Goal: Task Accomplishment & Management: Use online tool/utility

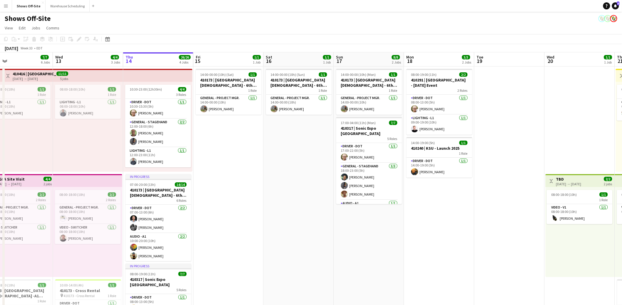
drag, startPoint x: 392, startPoint y: 164, endPoint x: 233, endPoint y: 165, distance: 158.1
click at [233, 165] on app-calendar-viewport "Sat 9 3/3 1 Job Sun 10 4/4 1 Job Mon 11 16/16 3 Jobs Tue 12 7/7 6 Jobs Wed 13 4…" at bounding box center [311, 267] width 622 height 431
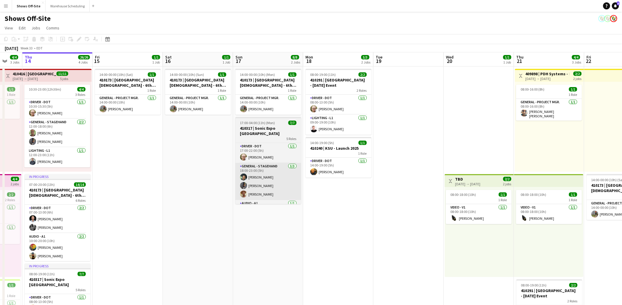
drag, startPoint x: 261, startPoint y: 162, endPoint x: 265, endPoint y: 159, distance: 4.8
click at [161, 158] on app-calendar-viewport "Mon 11 16/16 3 Jobs Tue 12 7/7 6 Jobs Wed 13 4/4 3 Jobs Thu 14 26/26 4 Jobs Fri…" at bounding box center [311, 267] width 622 height 431
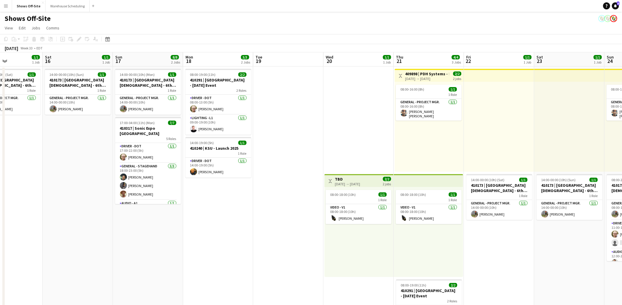
scroll to position [0, 239]
drag, startPoint x: 425, startPoint y: 125, endPoint x: 326, endPoint y: 125, distance: 99.1
click at [326, 125] on app-calendar-viewport "Tue 12 7/7 6 Jobs Wed 13 4/4 3 Jobs Thu 14 26/26 4 Jobs Fri 15 1/1 1 Job Sat 16…" at bounding box center [311, 267] width 622 height 431
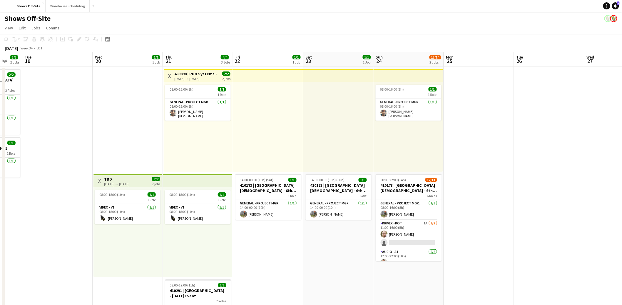
scroll to position [0, 189]
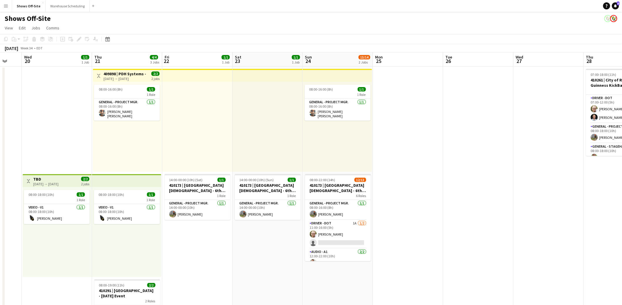
drag, startPoint x: 327, startPoint y: 118, endPoint x: -37, endPoint y: 149, distance: 365.2
click at [0, 149] on html "Menu Boards Boards Boards All jobs Status Workforce Workforce My Workforce Recr…" at bounding box center [311, 277] width 622 height 555
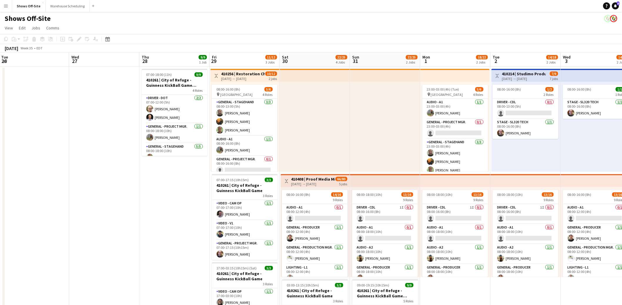
scroll to position [0, 223]
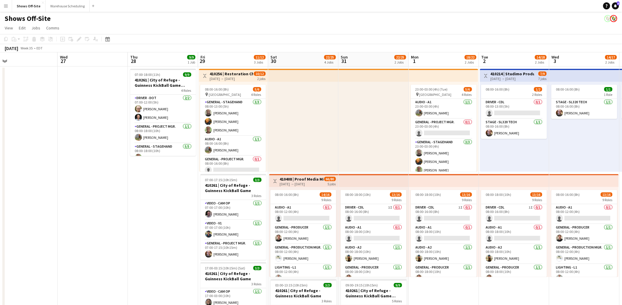
drag, startPoint x: 545, startPoint y: 170, endPoint x: 89, endPoint y: 165, distance: 455.9
click at [89, 165] on app-calendar-viewport "Sat 23 1/1 1 Job Sun 24 13/14 2 Jobs Mon 25 Tue 26 Wed 27 Thu 28 9/9 1 Job Fri …" at bounding box center [311, 303] width 622 height 502
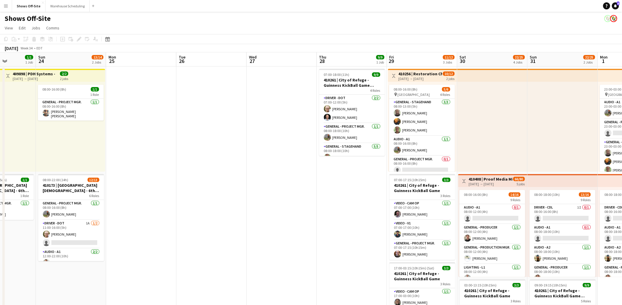
scroll to position [0, 160]
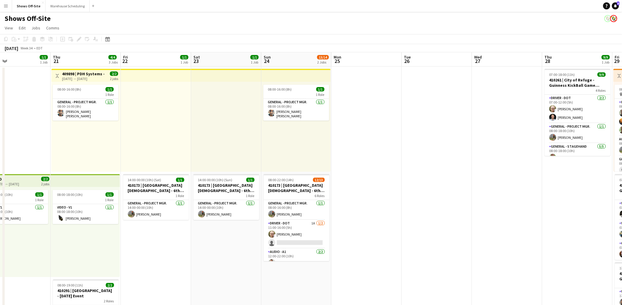
drag, startPoint x: 130, startPoint y: 204, endPoint x: 627, endPoint y: 243, distance: 498.3
click at [622, 243] on html "Menu Boards Boards Boards All jobs Status Workforce Workforce My Workforce Recr…" at bounding box center [311, 277] width 622 height 555
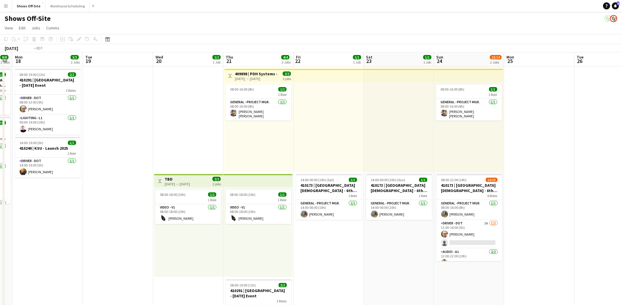
drag, startPoint x: 369, startPoint y: 166, endPoint x: 547, endPoint y: 177, distance: 178.4
click at [547, 177] on app-calendar-viewport "Sat 16 1/1 1 Job Sun 17 8/8 2 Jobs Mon 18 3/3 2 Jobs Tue 19 Wed 20 1/1 1 Job Th…" at bounding box center [311, 303] width 622 height 502
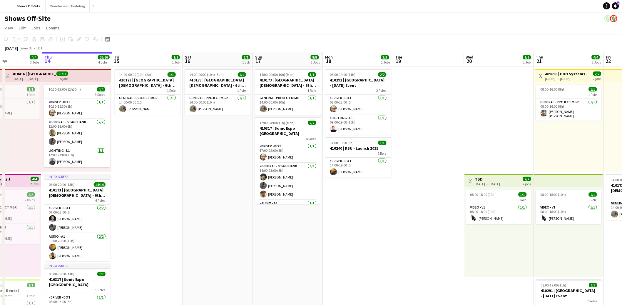
drag, startPoint x: 122, startPoint y: 150, endPoint x: 427, endPoint y: 179, distance: 306.4
click at [427, 179] on app-calendar-viewport "Mon 11 16/16 3 Jobs Tue 12 7/7 6 Jobs Wed 13 4/4 3 Jobs Thu 14 26/26 4 Jobs Fri…" at bounding box center [311, 303] width 622 height 502
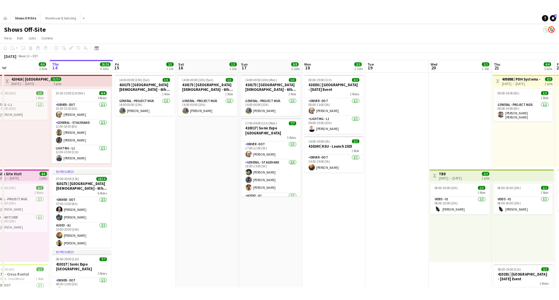
scroll to position [0, 155]
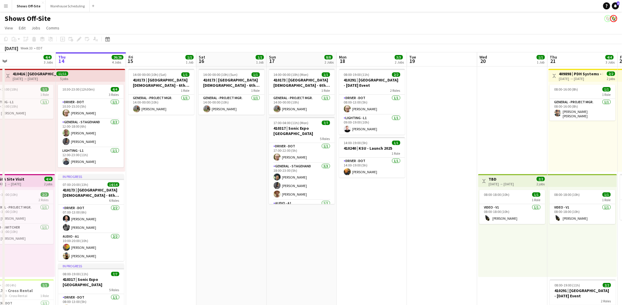
drag, startPoint x: 178, startPoint y: 233, endPoint x: 185, endPoint y: 231, distance: 7.3
click at [185, 231] on app-calendar-viewport "Mon 11 16/16 3 Jobs Tue 12 7/7 6 Jobs Wed 13 4/4 3 Jobs Thu 14 26/26 4 Jobs Fri…" at bounding box center [311, 303] width 622 height 502
